Goal: Navigation & Orientation: Find specific page/section

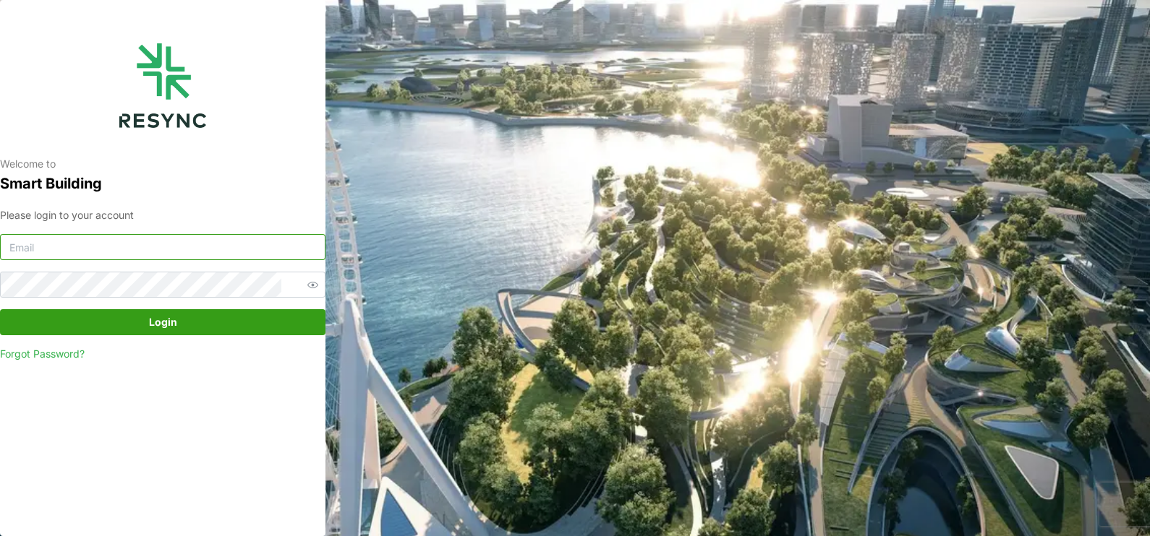
type input "[EMAIL_ADDRESS][DOMAIN_NAME]"
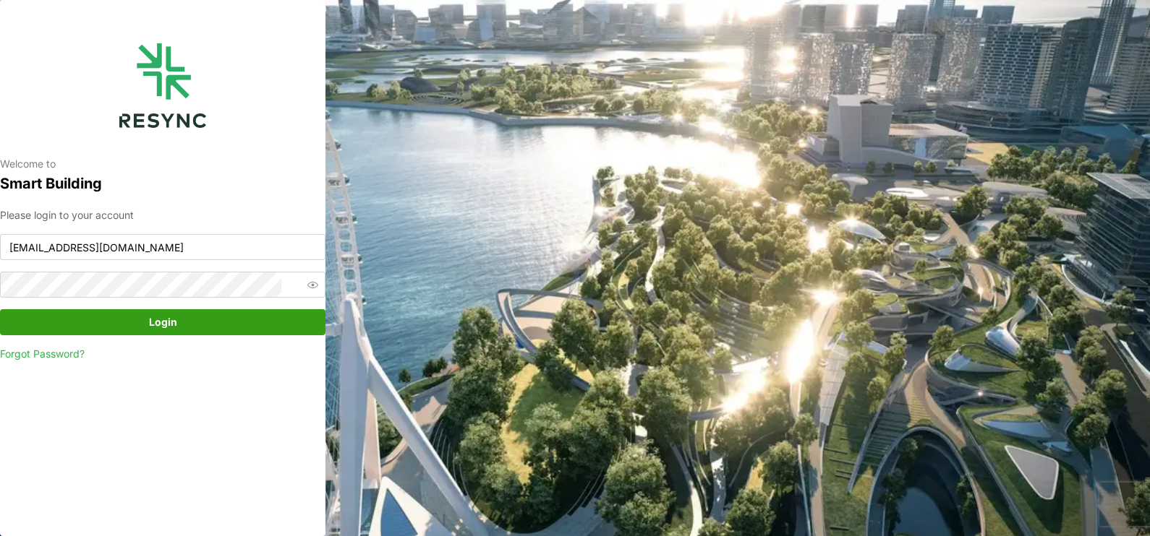
click at [160, 327] on span "Login" at bounding box center [163, 322] width 28 height 25
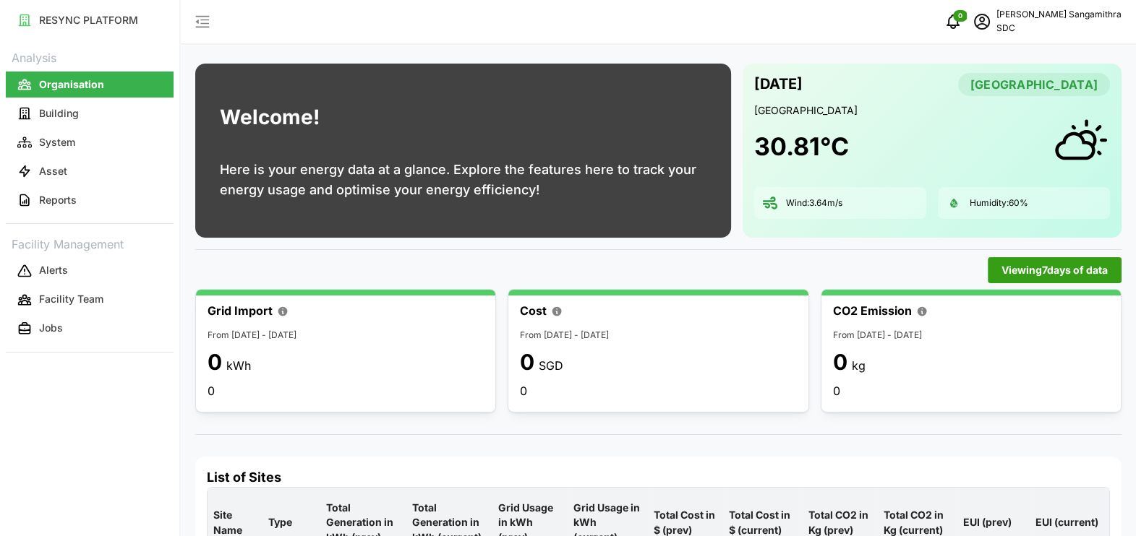
click at [200, 25] on icon "button" at bounding box center [202, 21] width 17 height 17
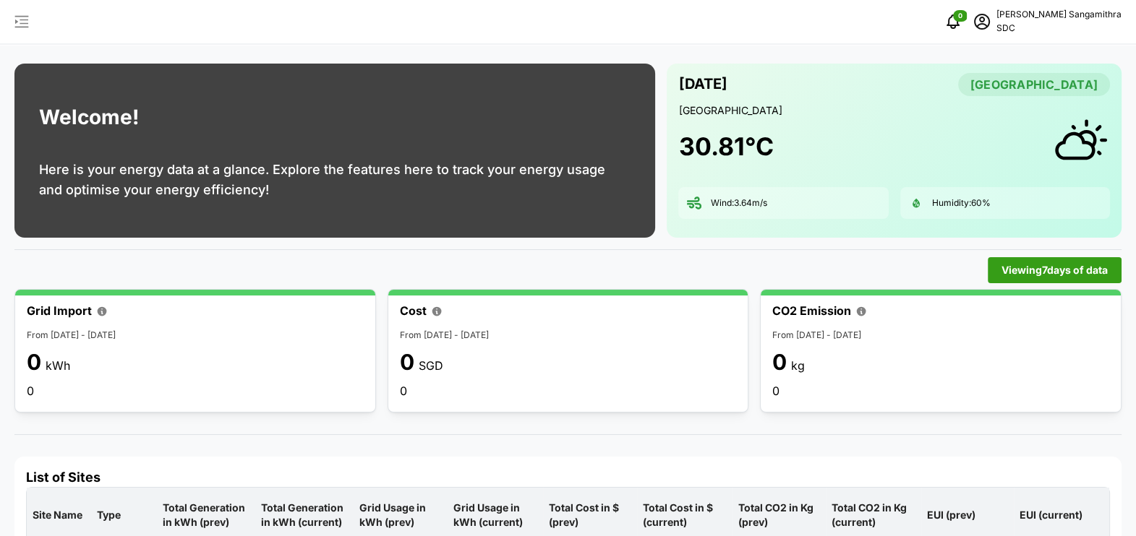
click at [22, 28] on icon "button" at bounding box center [21, 21] width 17 height 17
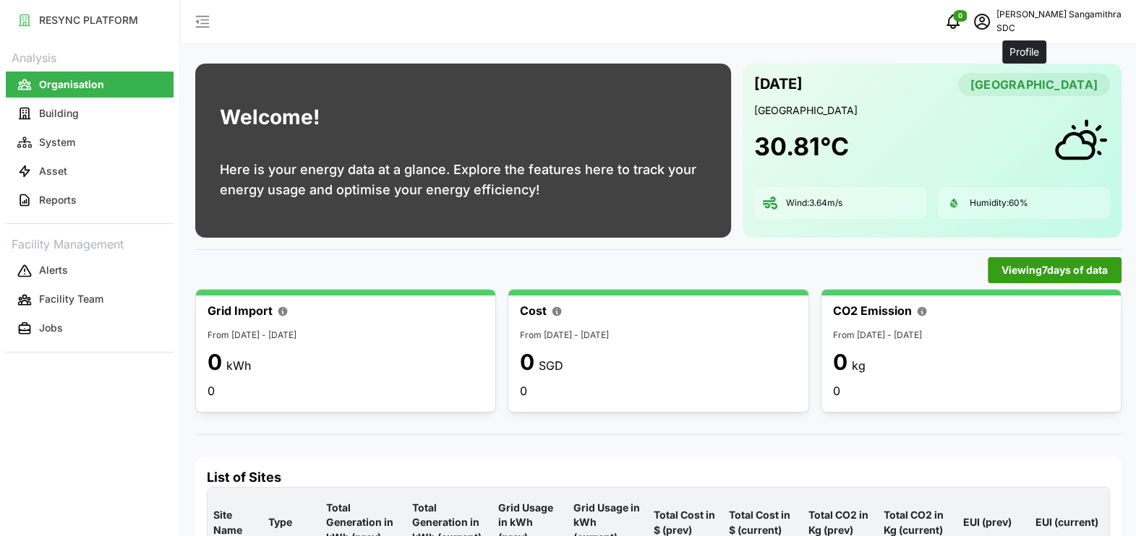
click at [991, 26] on icon "schedule" at bounding box center [981, 21] width 17 height 17
click at [962, 19] on icon "notifications" at bounding box center [952, 21] width 17 height 17
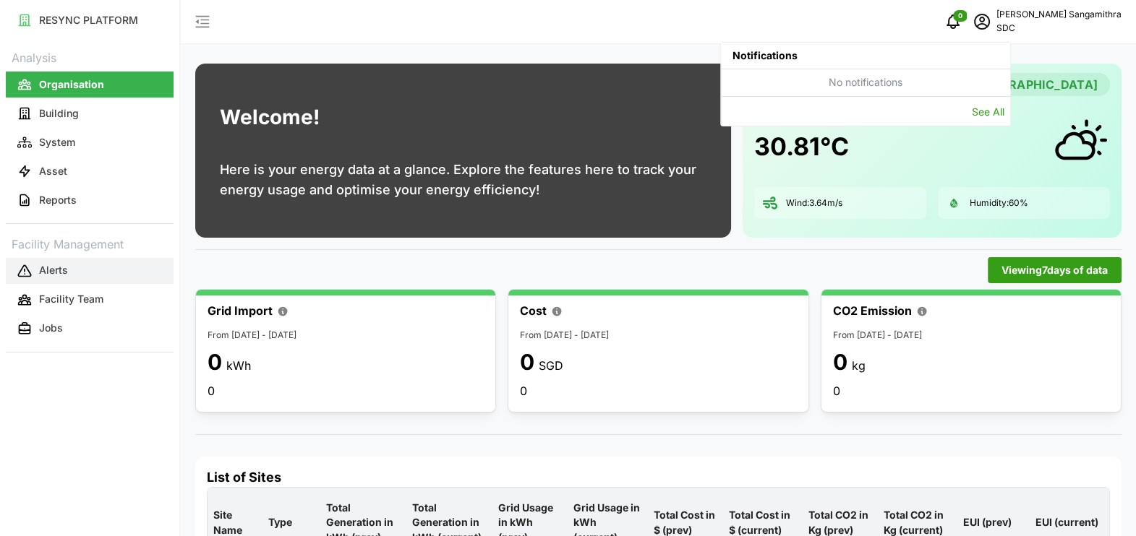
click at [95, 260] on button "Alerts" at bounding box center [90, 271] width 168 height 26
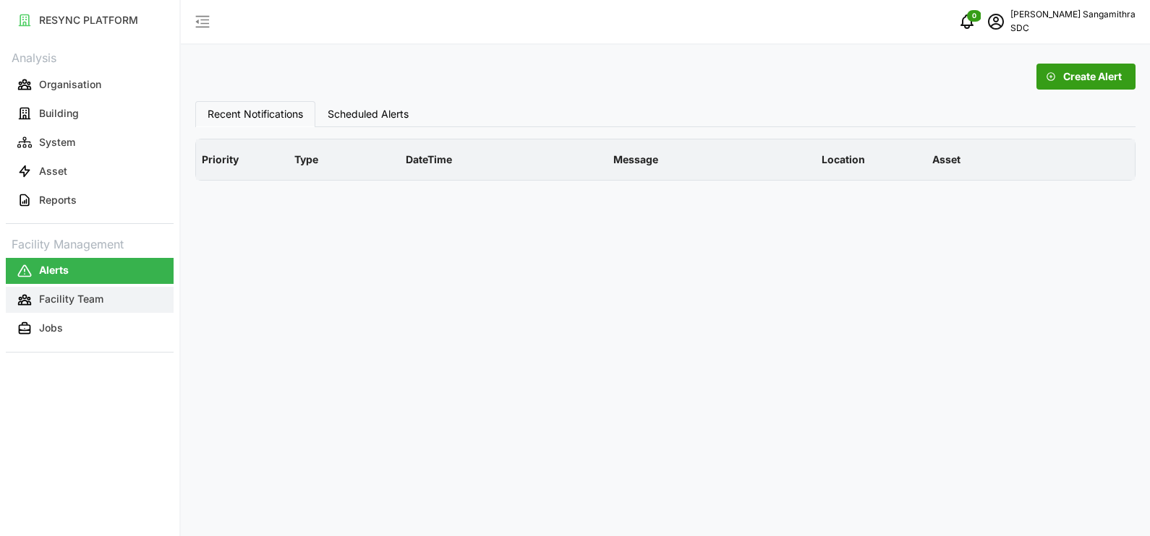
click at [112, 294] on button "Facility Team" at bounding box center [90, 300] width 168 height 26
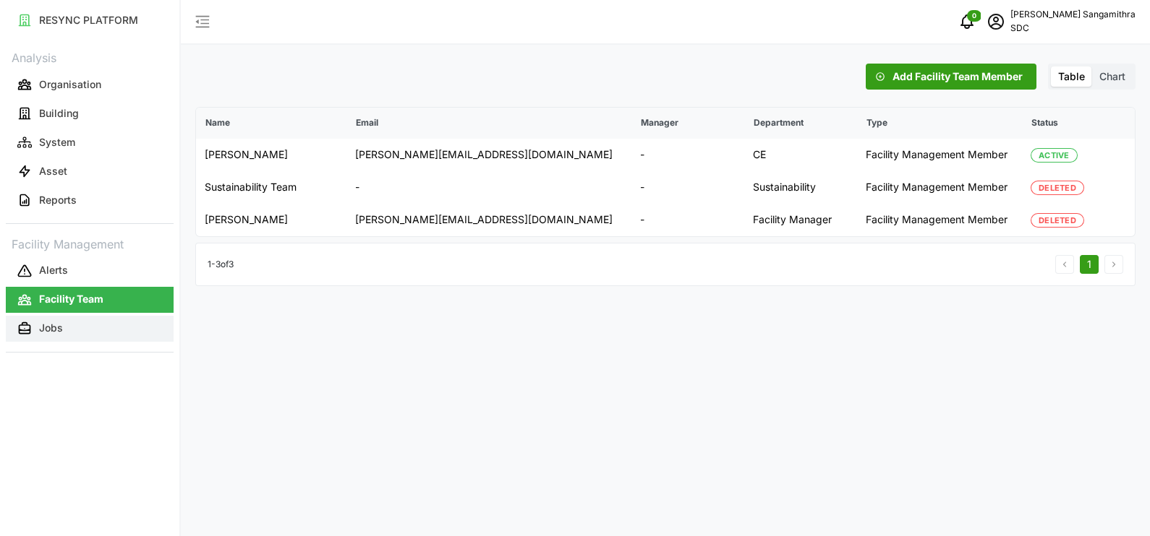
click at [57, 322] on p "Jobs" at bounding box center [51, 328] width 24 height 14
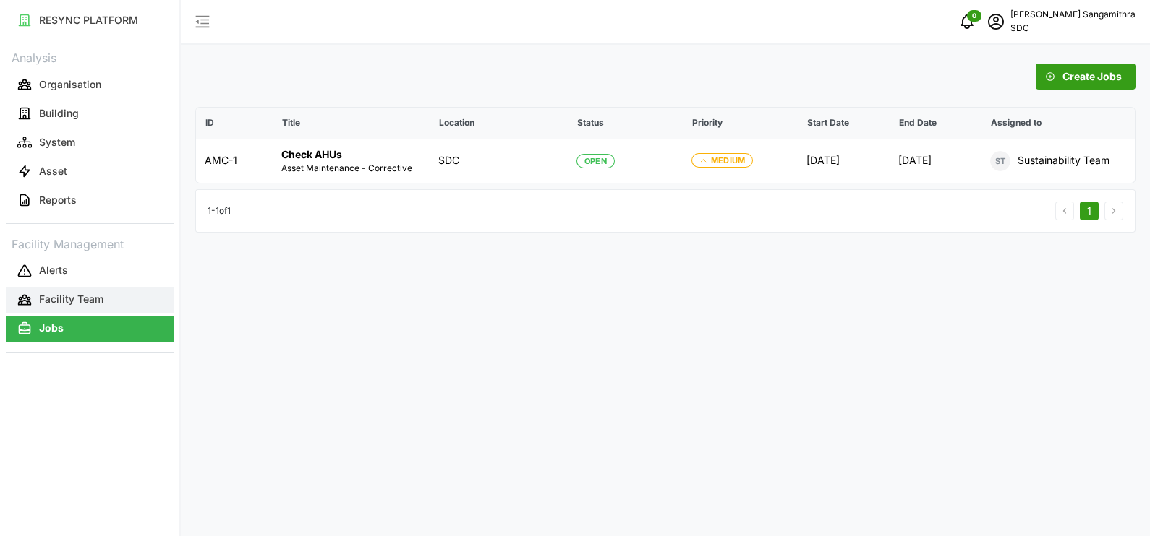
click at [49, 294] on p "Facility Team" at bounding box center [71, 299] width 64 height 14
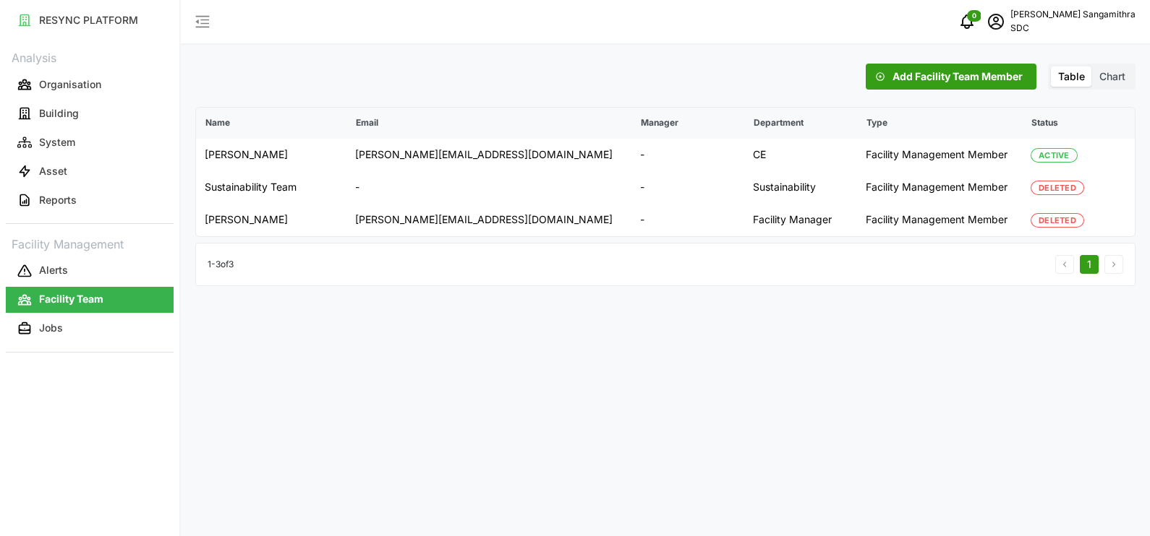
click at [1103, 72] on span "Chart" at bounding box center [1112, 76] width 26 height 12
click at [1092, 67] on input "Chart" at bounding box center [1092, 67] width 0 height 0
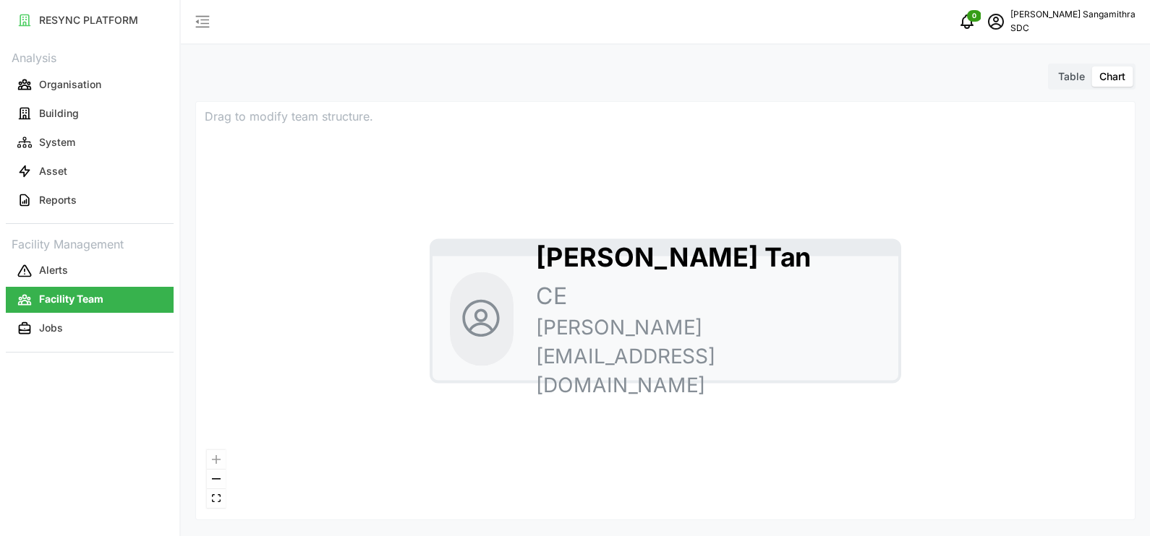
click at [1080, 77] on span "Table" at bounding box center [1071, 76] width 27 height 12
click at [1051, 67] on input "Table" at bounding box center [1051, 67] width 0 height 0
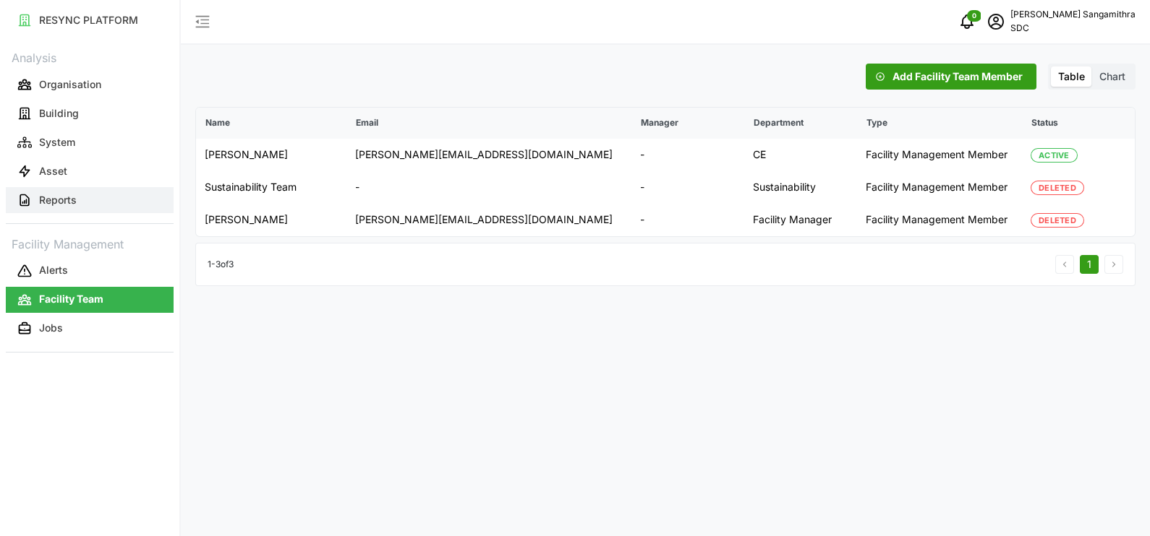
click at [87, 200] on button "Reports" at bounding box center [90, 200] width 168 height 26
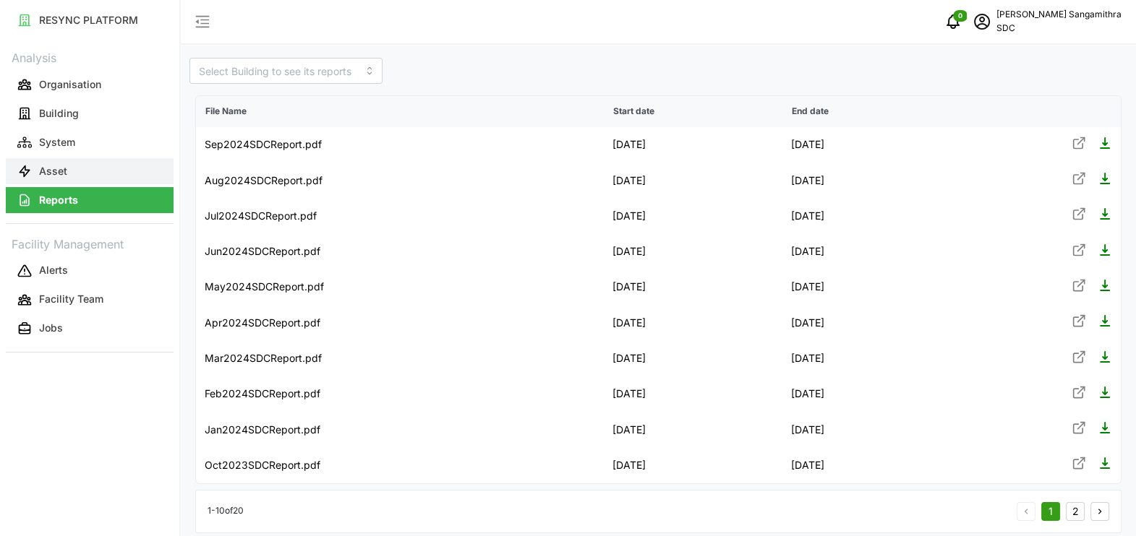
click at [44, 174] on p "Asset" at bounding box center [53, 171] width 28 height 14
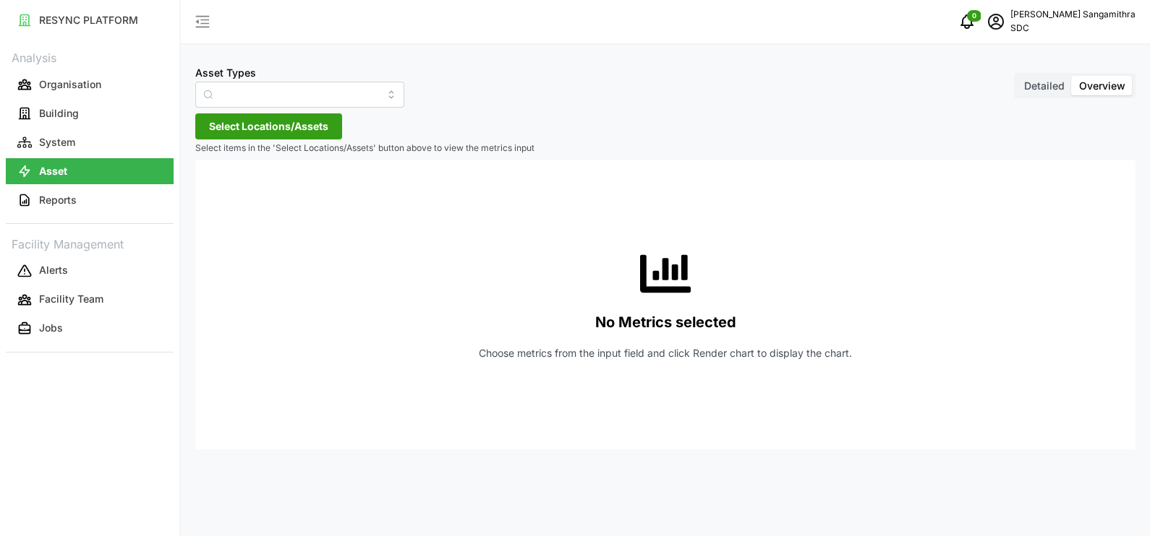
type input "AHU System"
click at [59, 145] on p "System" at bounding box center [57, 142] width 36 height 14
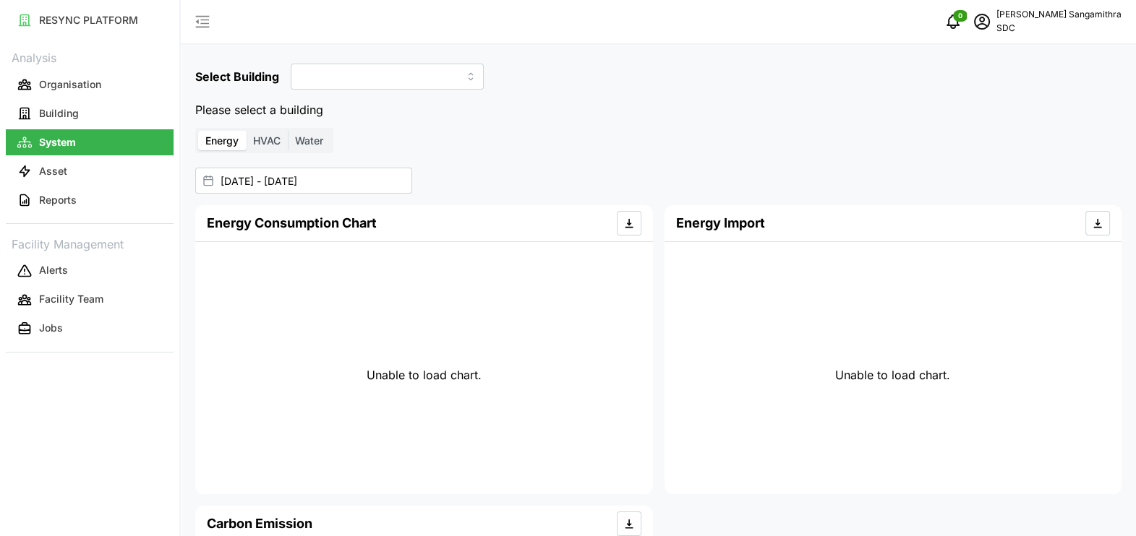
type input "SDC-1"
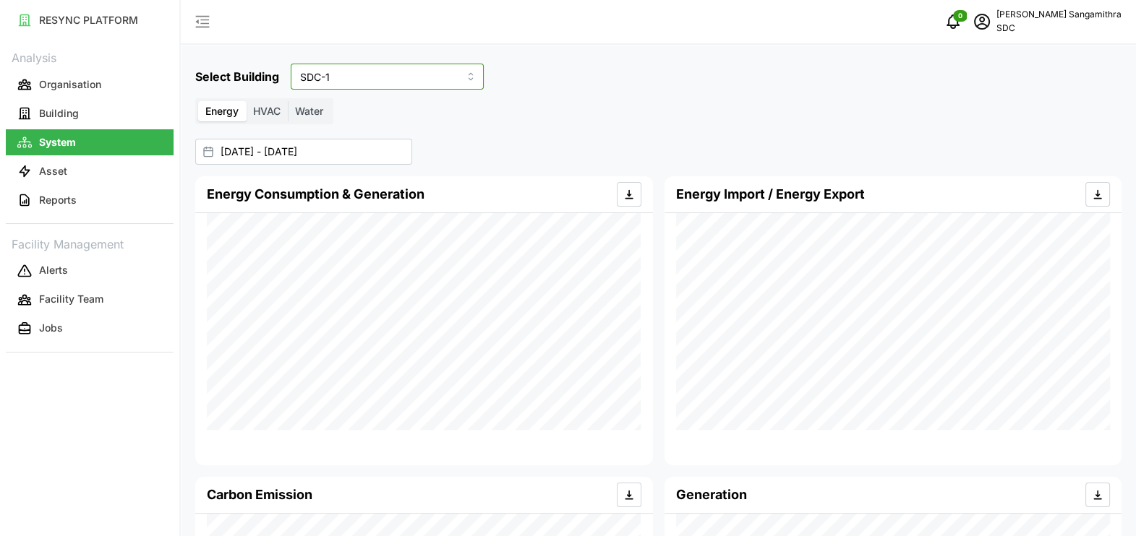
click at [370, 83] on input "SDC-1" at bounding box center [387, 77] width 193 height 26
click at [446, 46] on div "Select Building SDC-1 Energy HVAC Water [DATE] - [DATE] Energy Consumption & Ge…" at bounding box center [658, 390] width 955 height 781
click at [142, 103] on button "Building" at bounding box center [90, 113] width 168 height 26
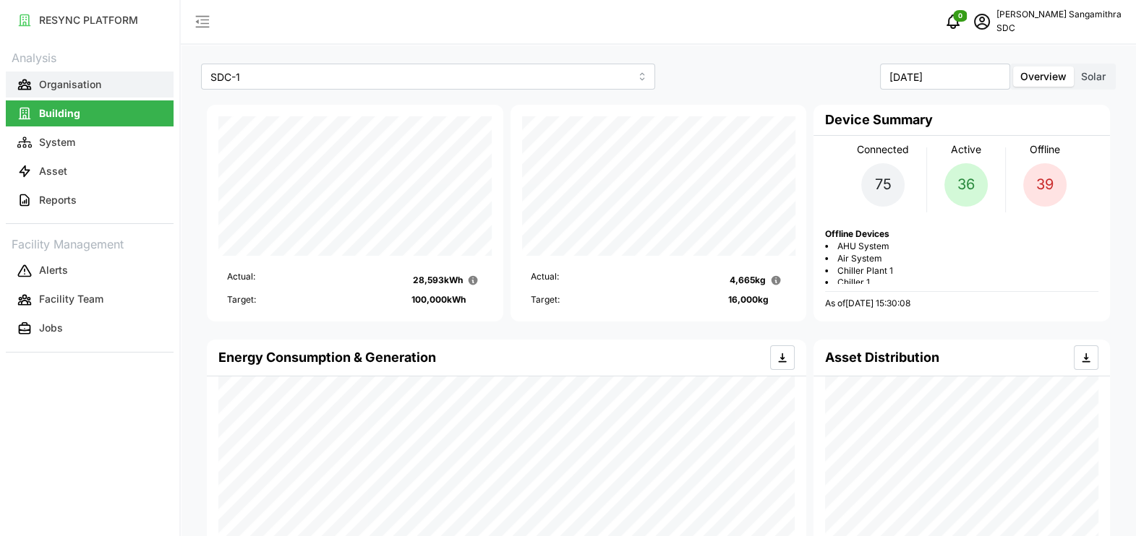
click at [93, 74] on button "Organisation" at bounding box center [90, 85] width 168 height 26
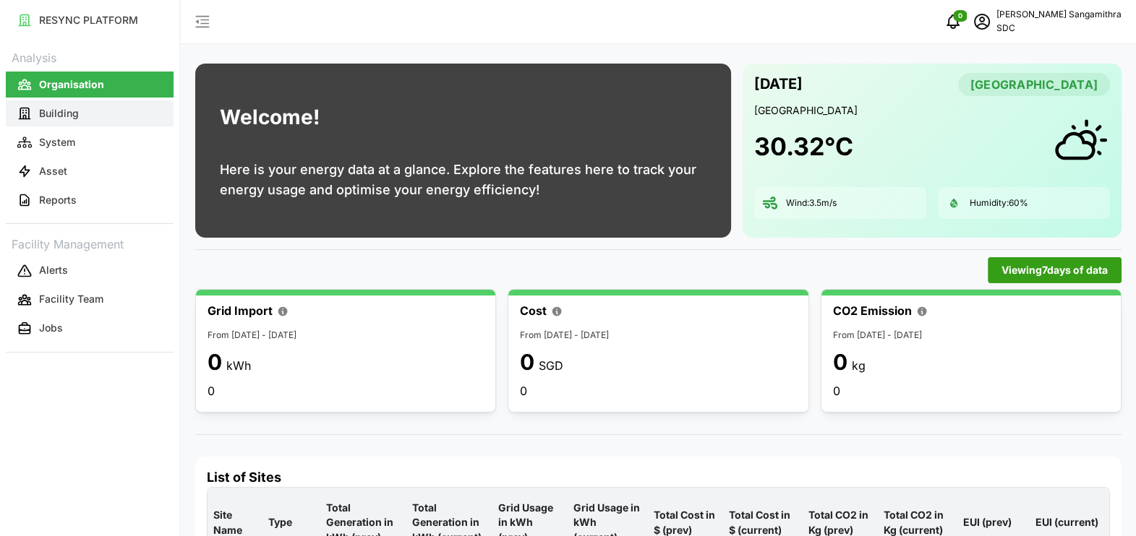
click at [71, 119] on p "Building" at bounding box center [59, 113] width 40 height 14
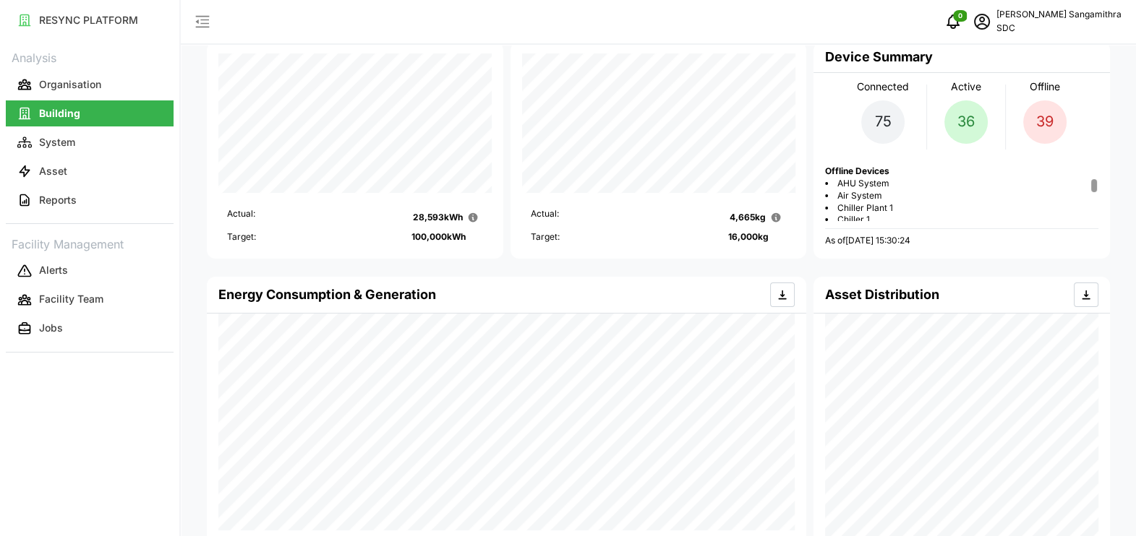
click at [1096, 179] on div at bounding box center [1093, 185] width 5 height 13
click at [990, 25] on icon "schedule" at bounding box center [982, 22] width 16 height 16
click at [1048, 80] on div "Settings" at bounding box center [1068, 84] width 103 height 16
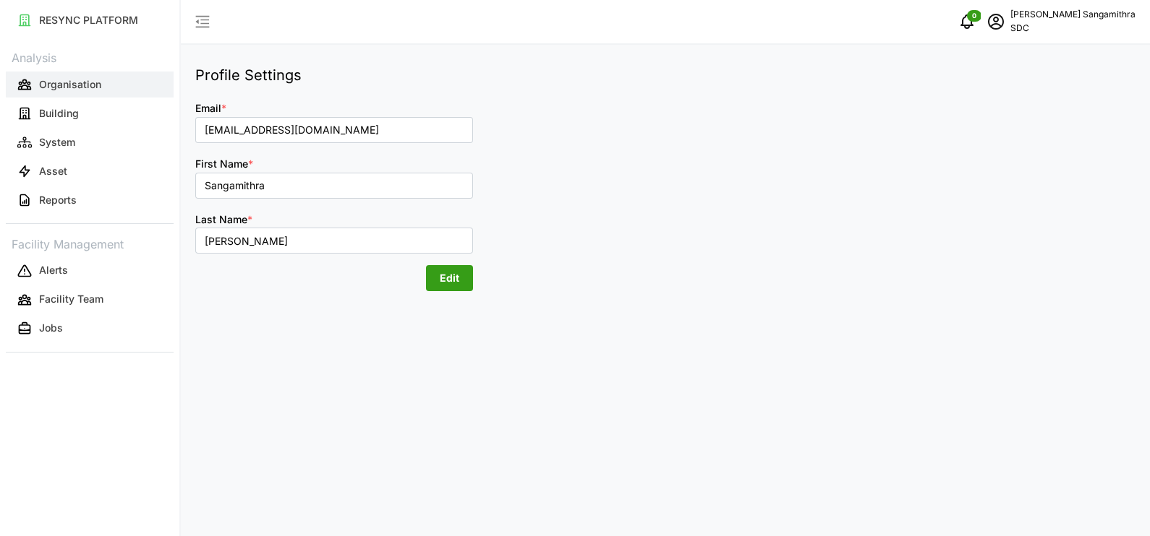
click at [66, 81] on p "Organisation" at bounding box center [70, 84] width 62 height 14
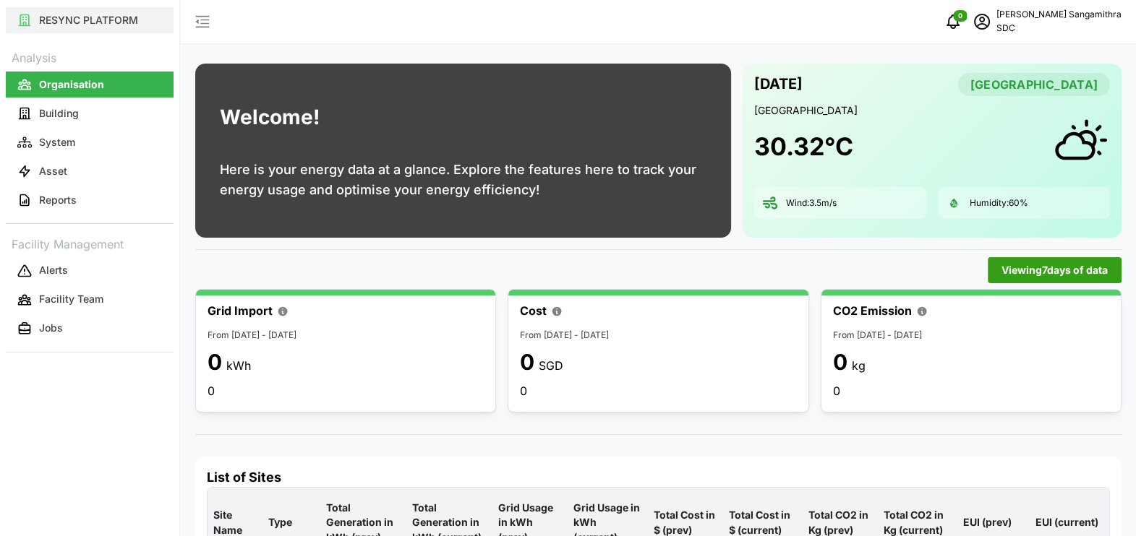
click at [61, 22] on p "RESYNC PLATFORM" at bounding box center [88, 20] width 99 height 14
click at [98, 107] on button "Building" at bounding box center [90, 113] width 168 height 26
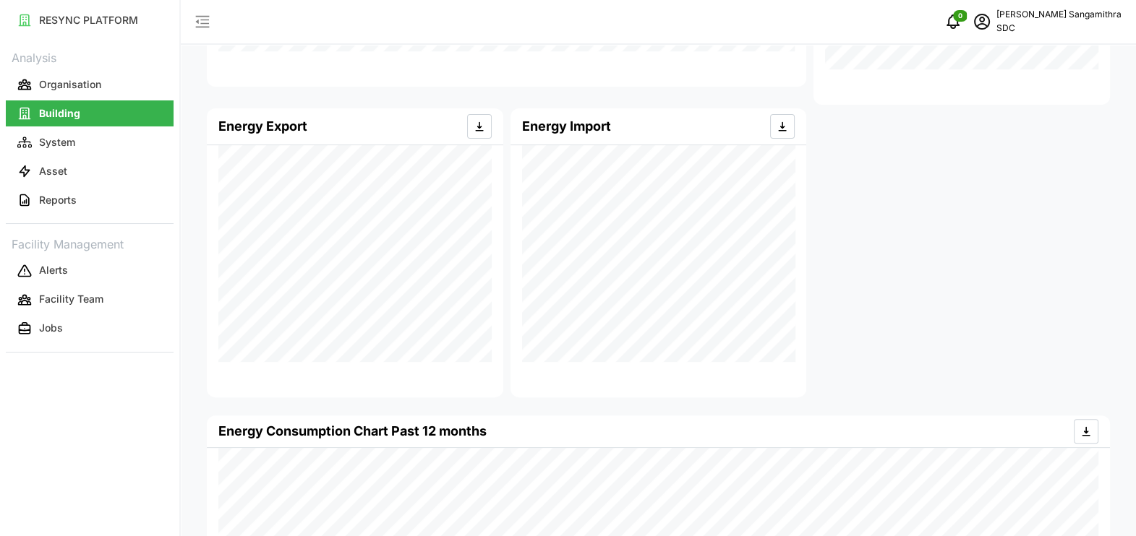
scroll to position [696, 0]
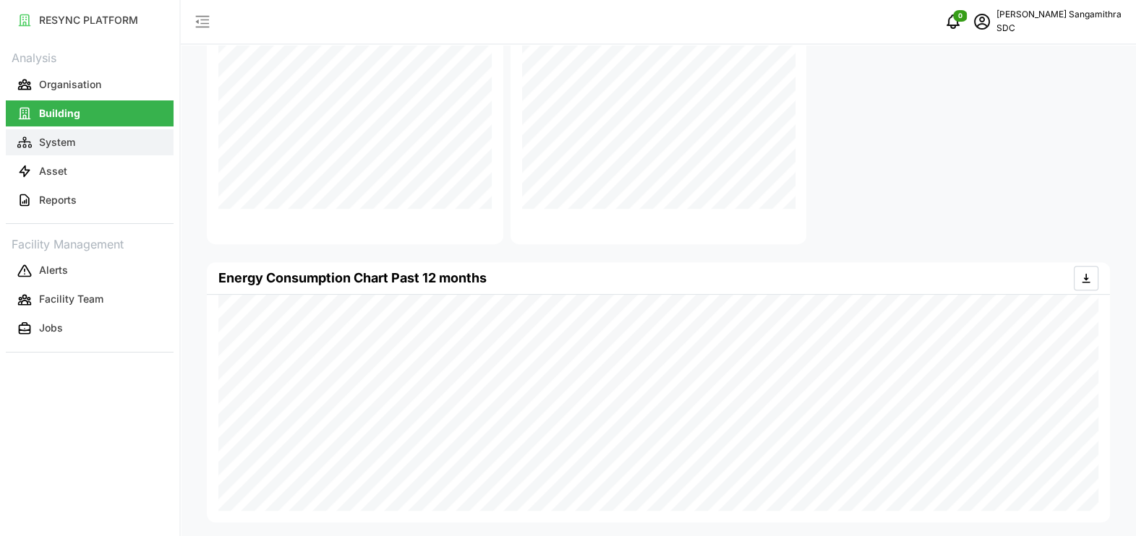
click at [94, 138] on button "System" at bounding box center [90, 142] width 168 height 26
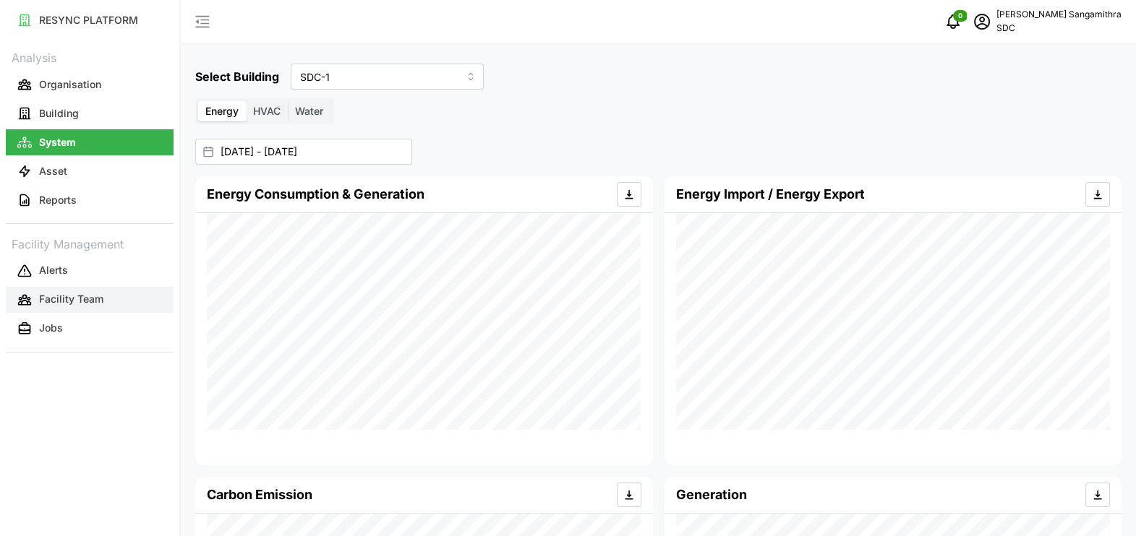
click at [108, 294] on button "Facility Team" at bounding box center [90, 300] width 168 height 26
